Goal: Information Seeking & Learning: Learn about a topic

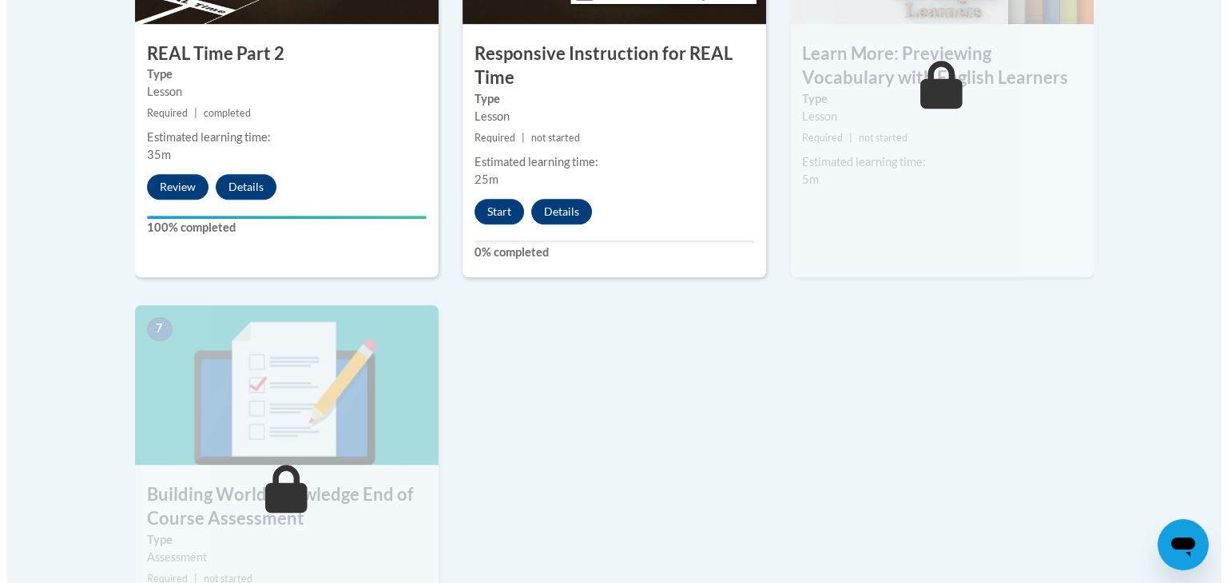
scroll to position [1119, 0]
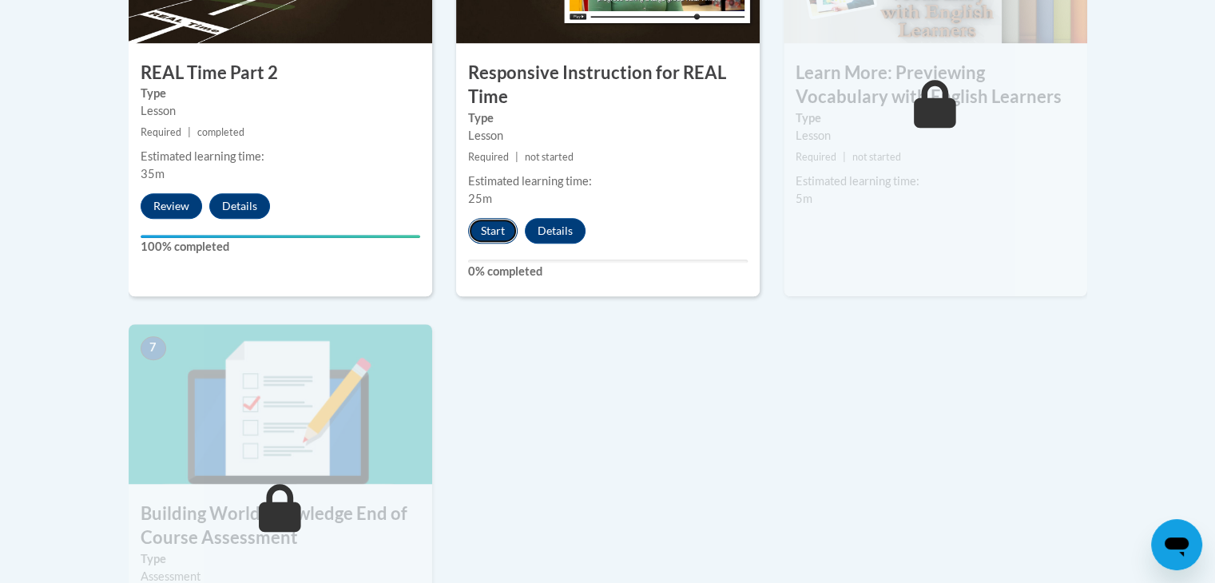
click at [490, 227] on button "Start" at bounding box center [493, 231] width 50 height 26
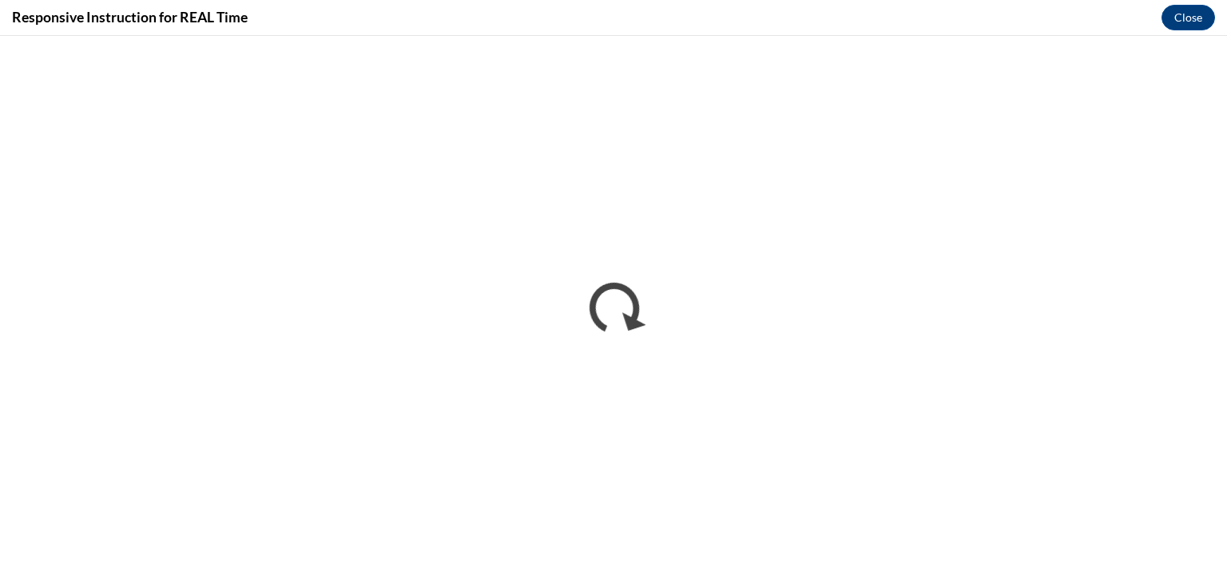
scroll to position [0, 0]
